Goal: Check status: Check status

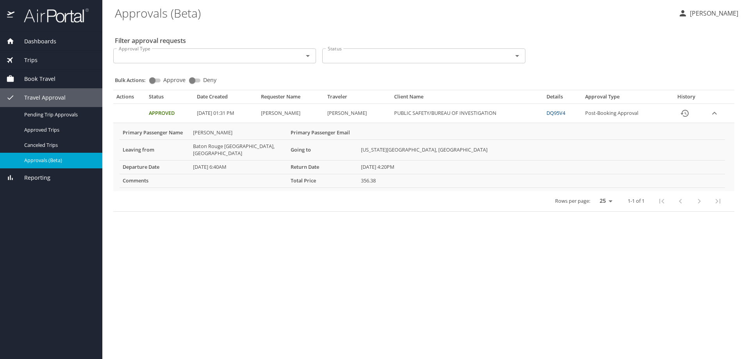
click at [43, 41] on span "Dashboards" at bounding box center [35, 41] width 42 height 9
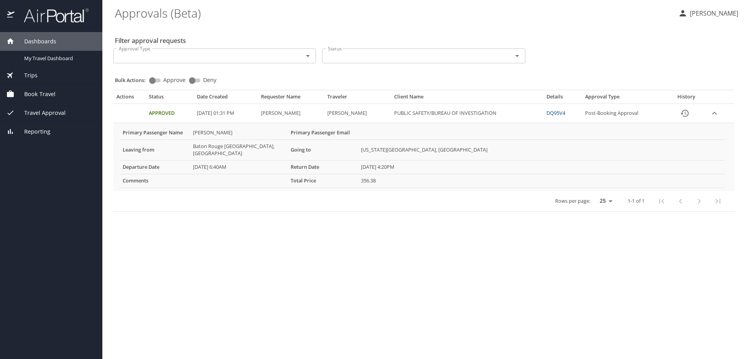
click at [42, 42] on span "Dashboards" at bounding box center [35, 41] width 42 height 9
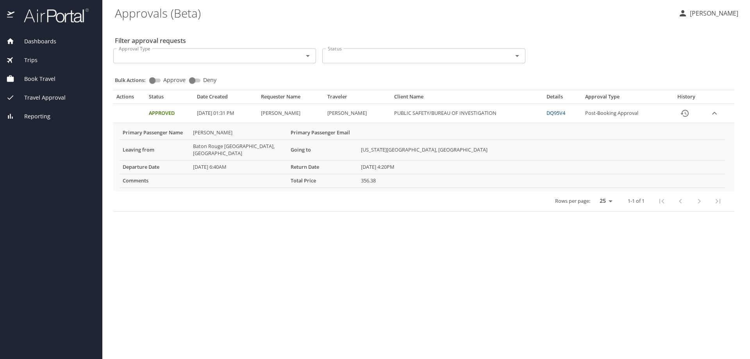
click at [42, 42] on span "Dashboards" at bounding box center [35, 41] width 42 height 9
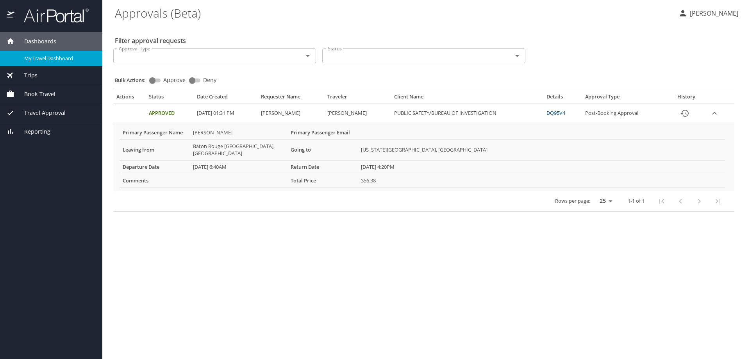
click at [42, 58] on span "My Travel Dashboard" at bounding box center [58, 58] width 69 height 7
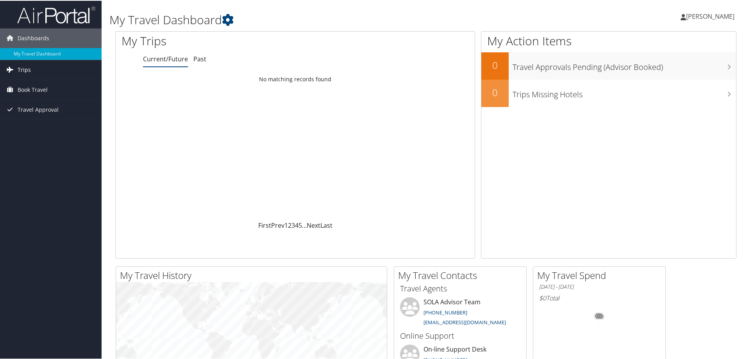
click at [26, 68] on span "Trips" at bounding box center [24, 69] width 13 height 20
click at [57, 144] on link "Travel Approval" at bounding box center [51, 144] width 102 height 20
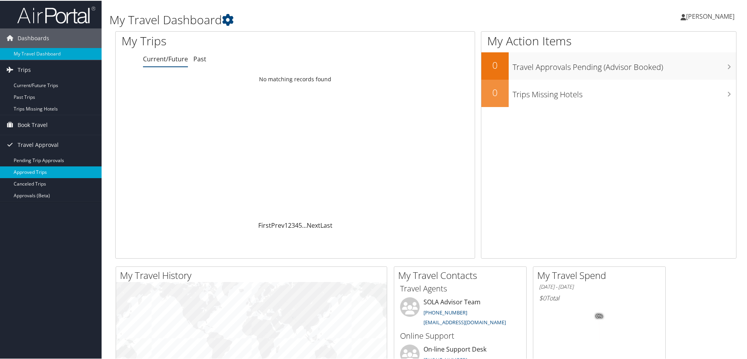
click at [46, 171] on link "Approved Trips" at bounding box center [51, 172] width 102 height 12
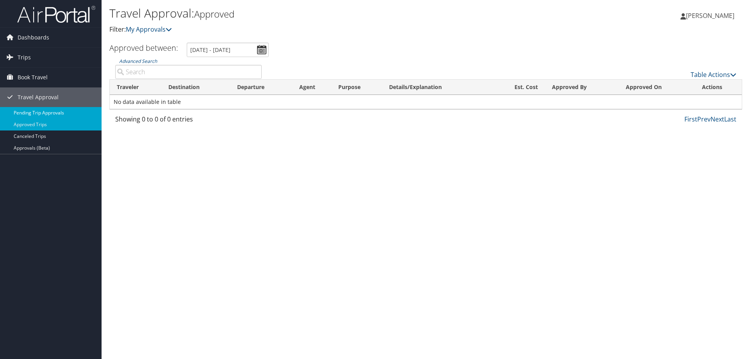
click at [36, 111] on link "Pending Trip Approvals" at bounding box center [51, 113] width 102 height 12
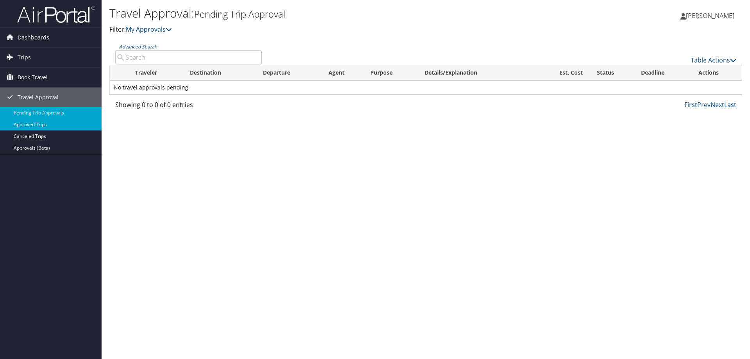
click at [35, 125] on link "Approved Trips" at bounding box center [51, 125] width 102 height 12
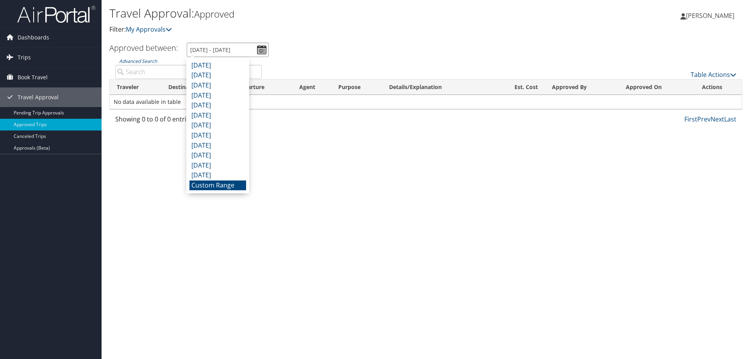
click at [261, 50] on input "9/13/2025 - 10/13/2025" at bounding box center [228, 50] width 82 height 14
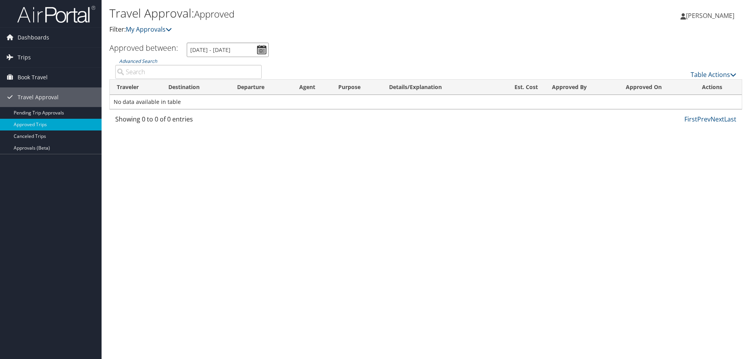
click at [261, 50] on input "9/13/2025 - 10/13/2025" at bounding box center [228, 50] width 82 height 14
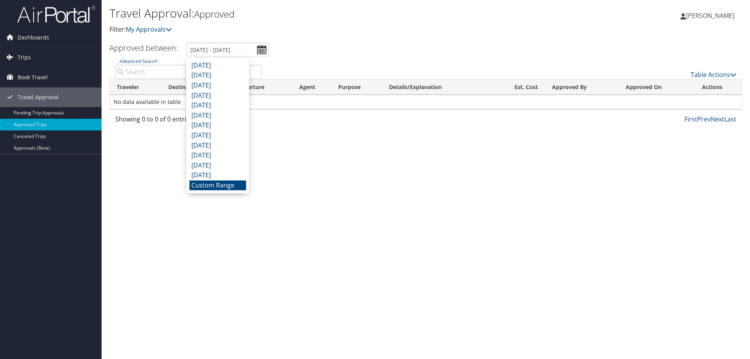
click at [297, 159] on div "Travel Approval: Approved Filter: My Approvals ALEXANDR NEZGODINSKY ALEXANDR NE…" at bounding box center [426, 179] width 649 height 359
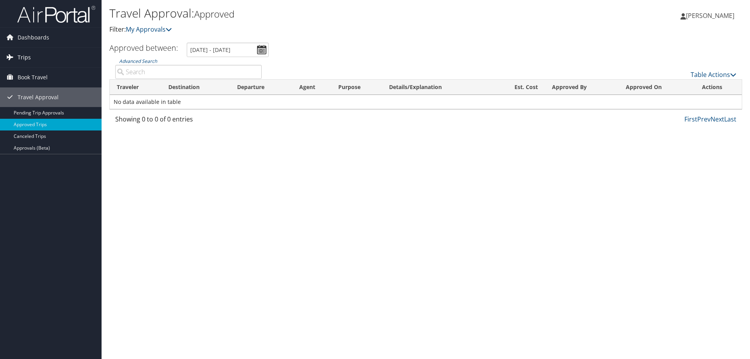
click at [26, 59] on span "Trips" at bounding box center [24, 58] width 13 height 20
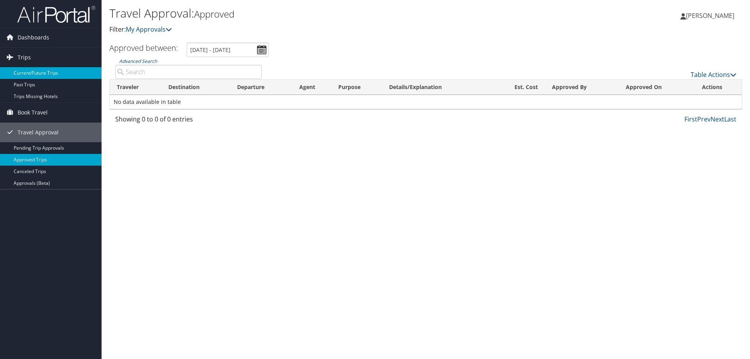
click at [31, 70] on link "Current/Future Trips" at bounding box center [51, 73] width 102 height 12
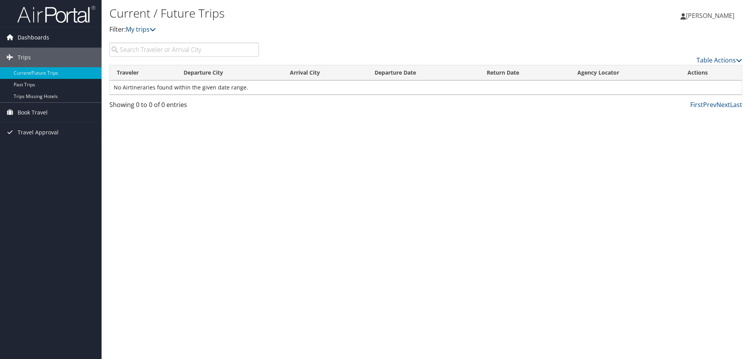
click at [22, 34] on span "Dashboards" at bounding box center [34, 38] width 32 height 20
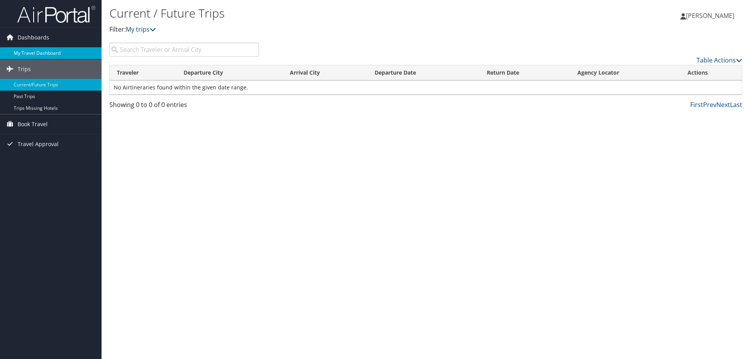
click at [26, 54] on link "My Travel Dashboard" at bounding box center [51, 53] width 102 height 12
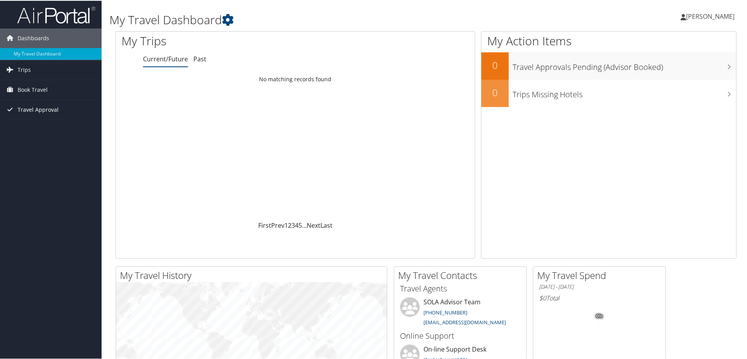
click at [27, 109] on span "Travel Approval" at bounding box center [38, 109] width 41 height 20
click at [24, 135] on link "Approved Trips" at bounding box center [51, 137] width 102 height 12
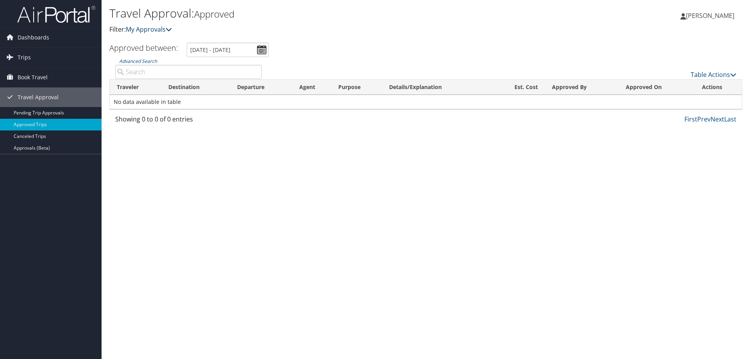
click at [166, 31] on link "My Approvals" at bounding box center [149, 29] width 46 height 9
click at [171, 30] on icon at bounding box center [169, 29] width 6 height 6
click at [45, 59] on link "Trips" at bounding box center [51, 58] width 102 height 20
